Goal: Information Seeking & Learning: Learn about a topic

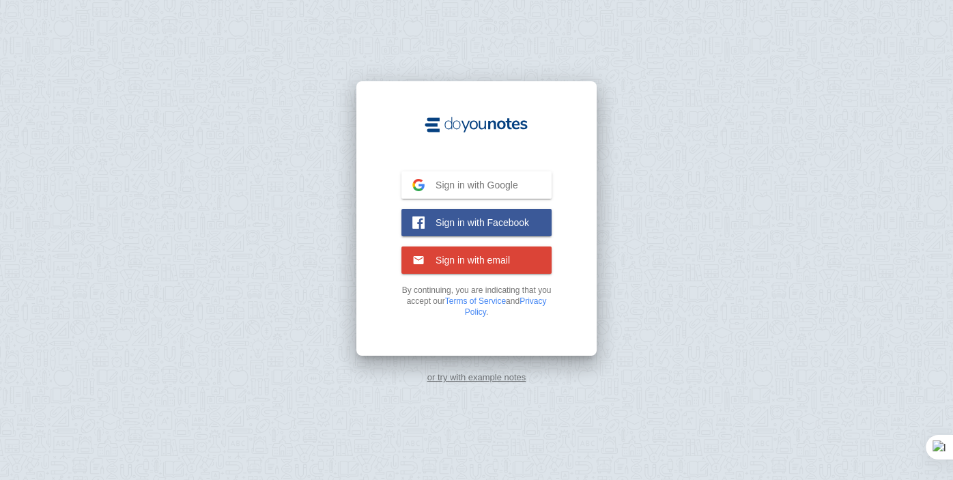
click at [499, 375] on link "or try with example notes" at bounding box center [476, 377] width 99 height 10
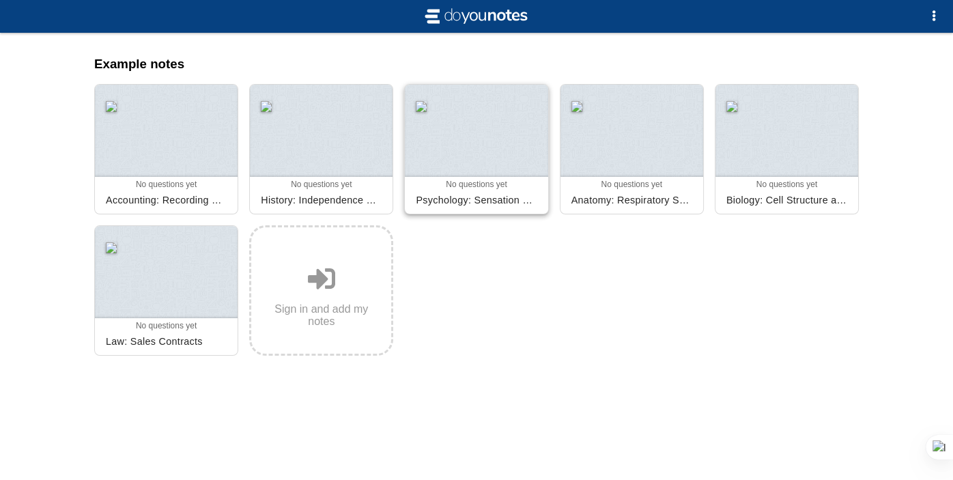
click at [462, 201] on div "Psychology: Sensation and Perception" at bounding box center [476, 200] width 132 height 22
